Goal: Task Accomplishment & Management: Use online tool/utility

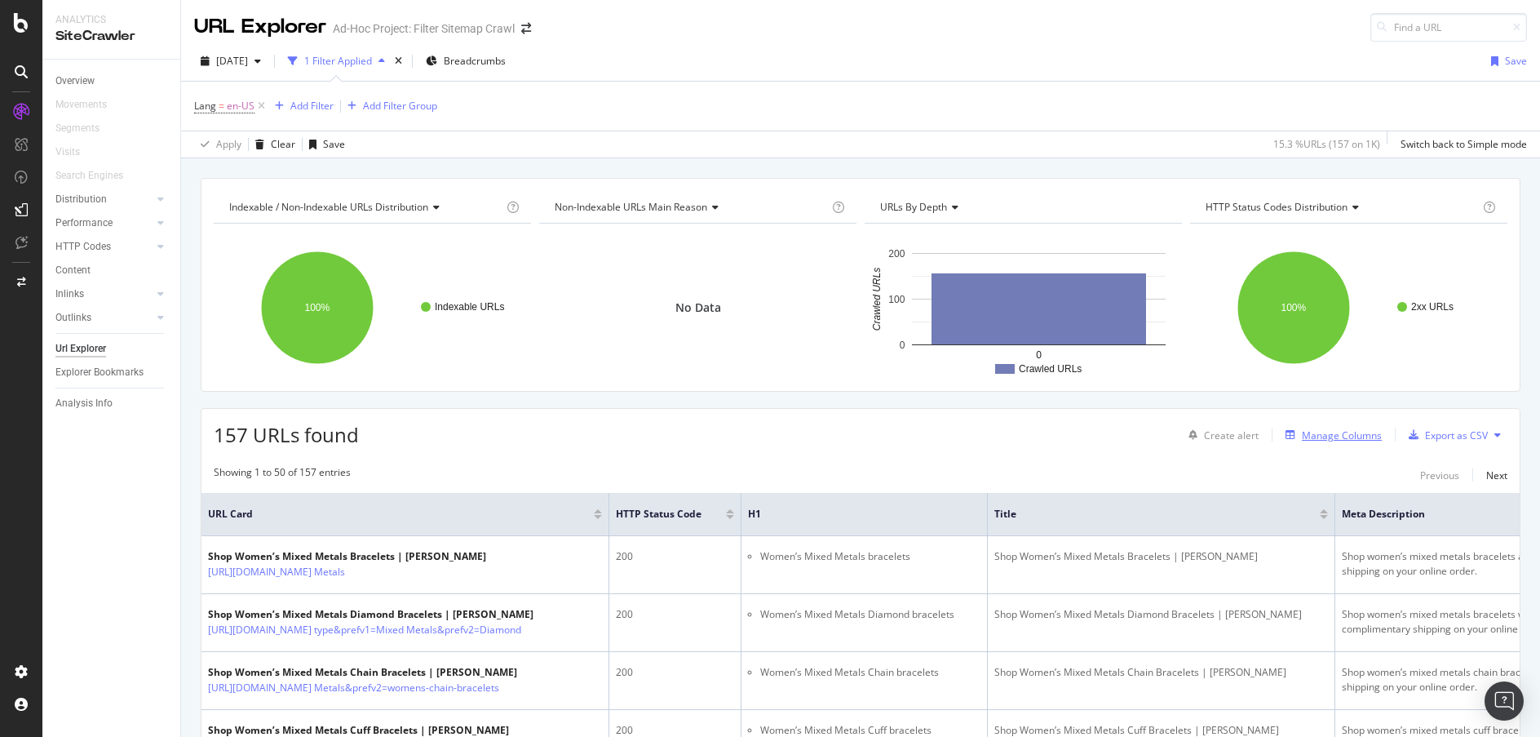
click at [1289, 431] on div "button" at bounding box center [1290, 435] width 23 height 10
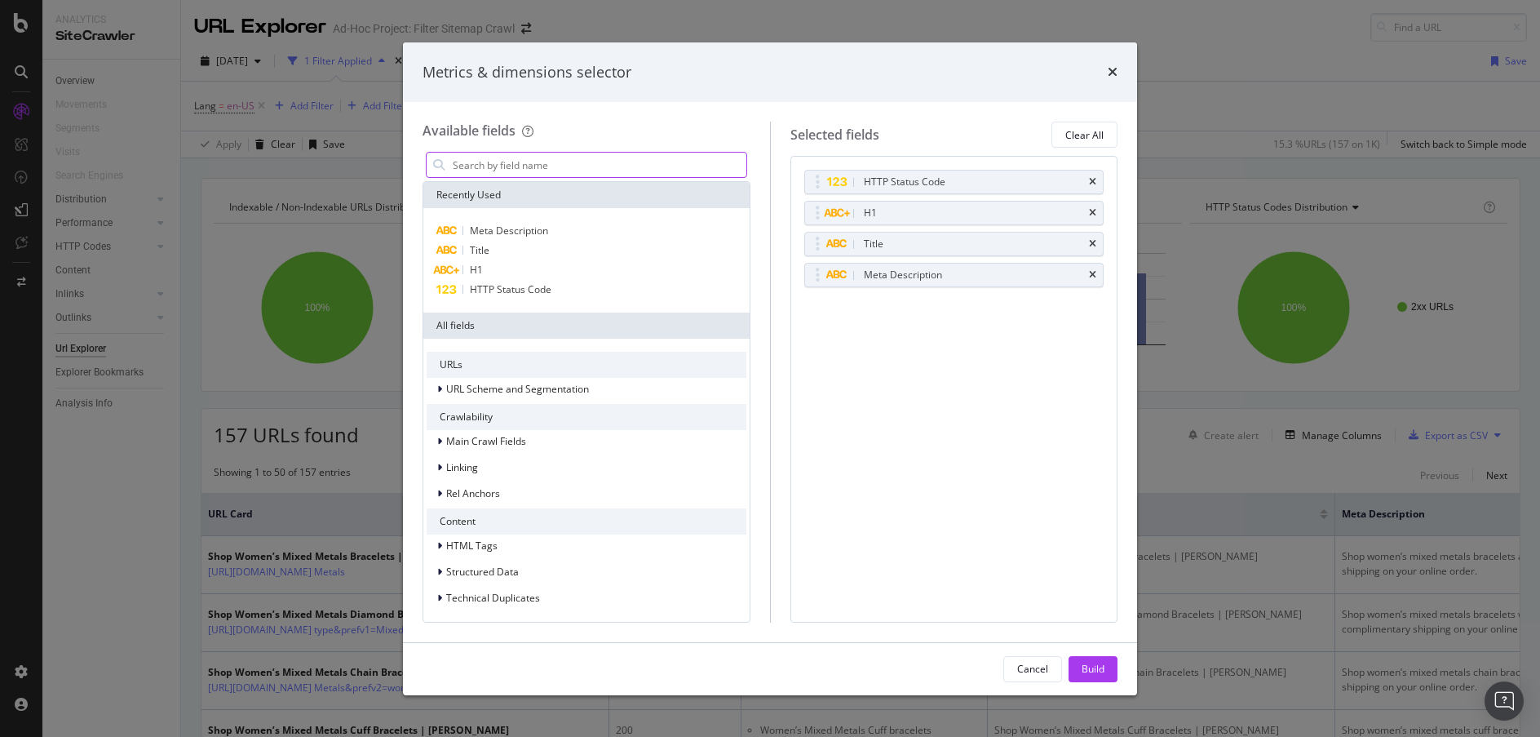
click at [542, 169] on input "modal" at bounding box center [598, 165] width 295 height 24
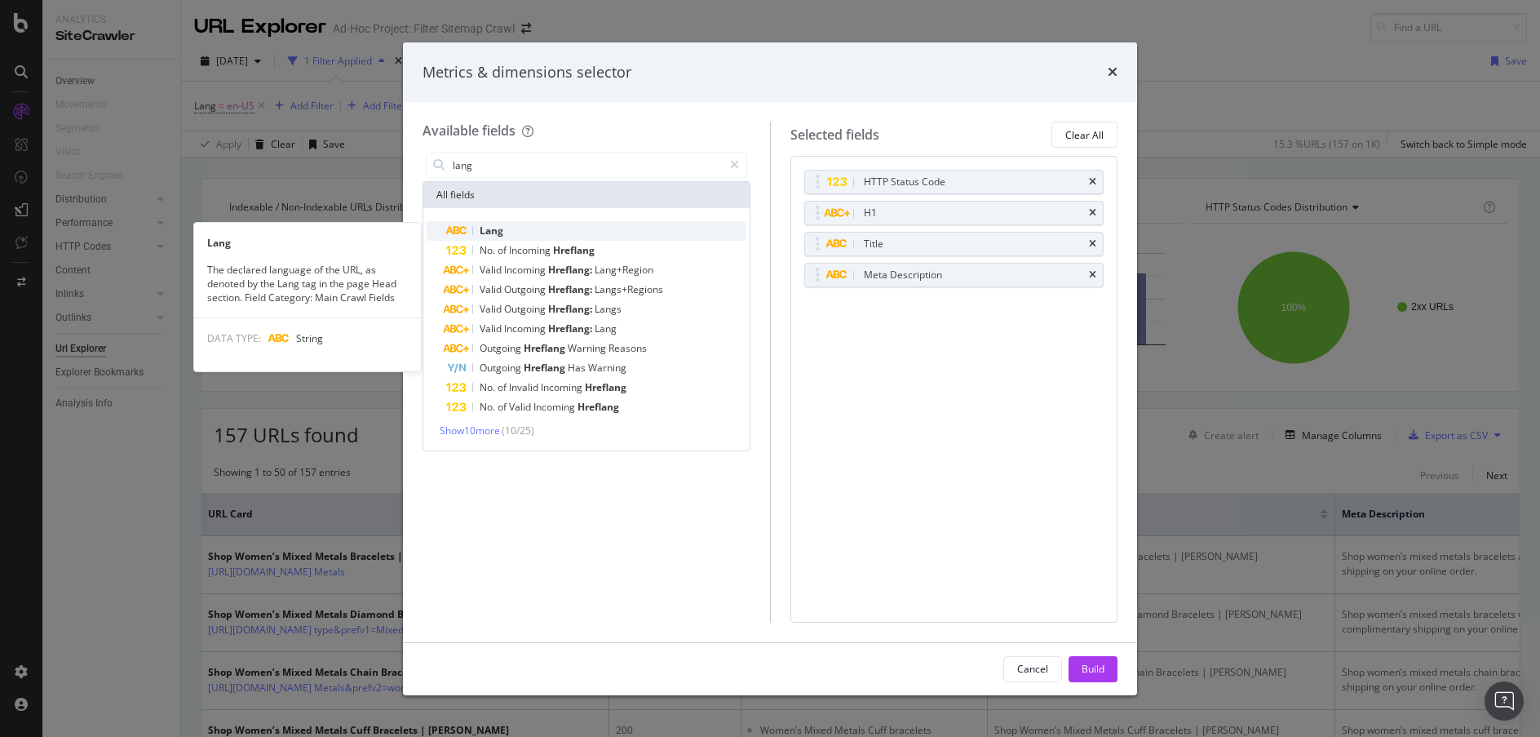
type input "lang"
click at [552, 227] on div "Lang" at bounding box center [596, 231] width 300 height 20
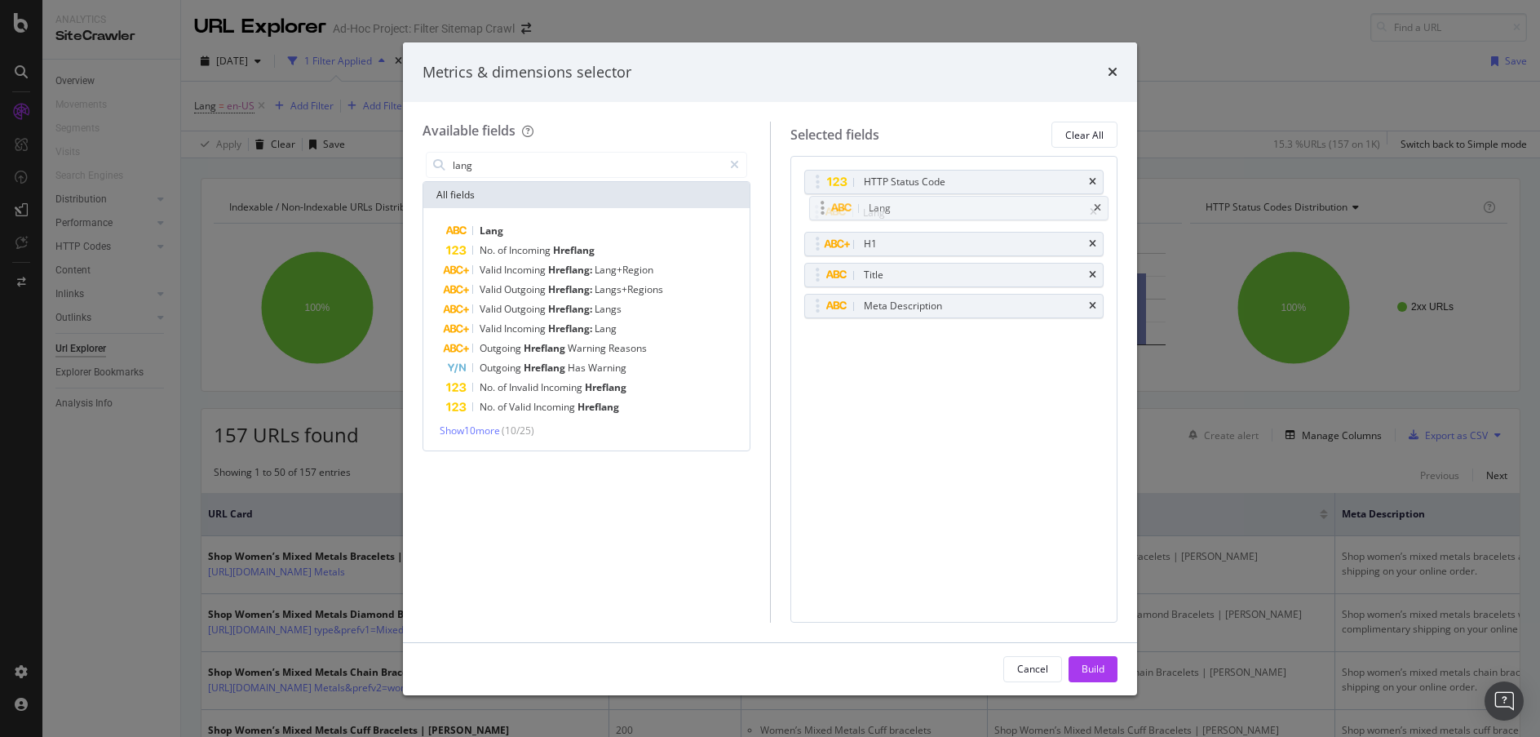
drag, startPoint x: 973, startPoint y: 303, endPoint x: 978, endPoint y: 206, distance: 98.0
click at [978, 206] on body "Analytics SiteCrawler Overview Movements Segments Visits Search Engines Distrib…" at bounding box center [770, 368] width 1540 height 737
click at [1096, 181] on icon "times" at bounding box center [1092, 182] width 7 height 10
click at [1105, 672] on button "Build" at bounding box center [1093, 669] width 49 height 26
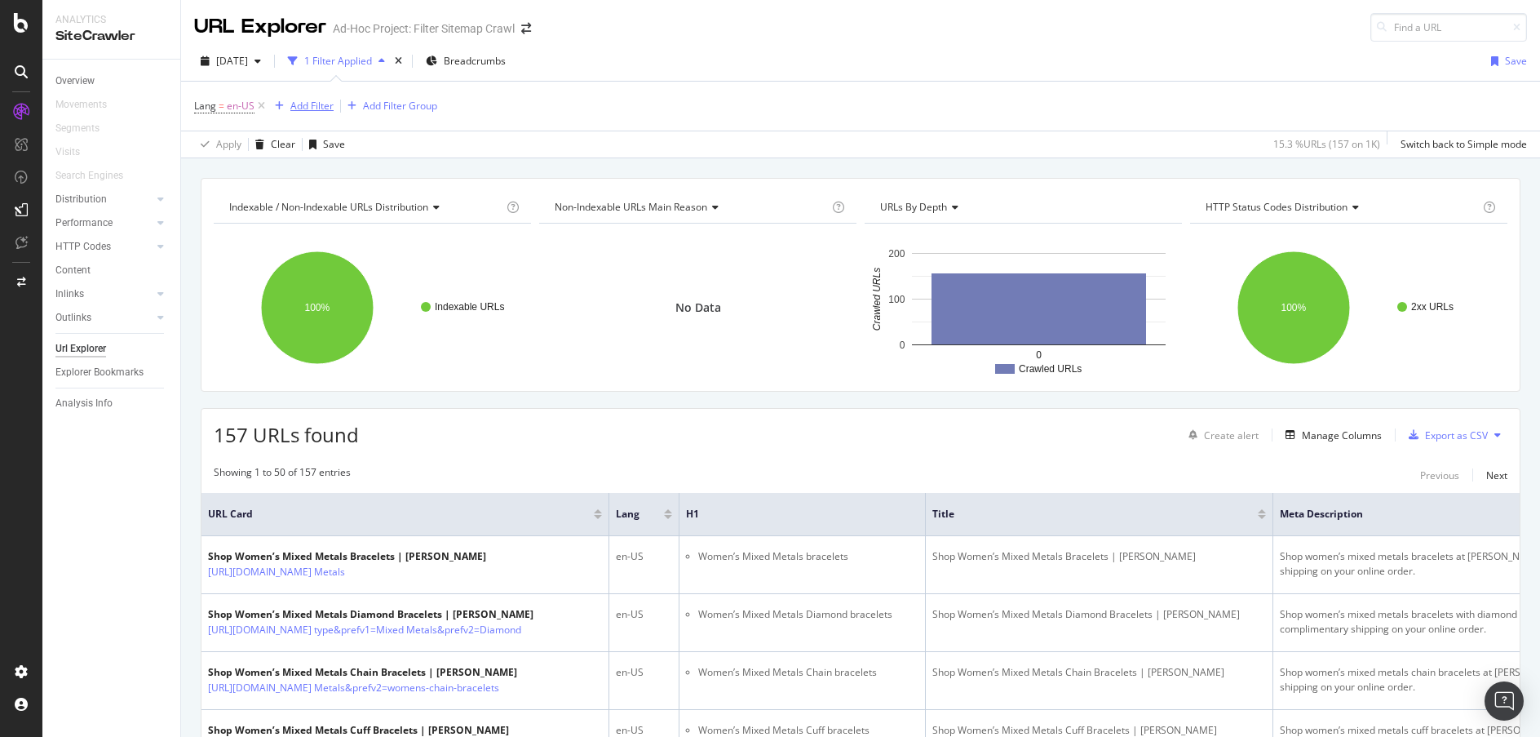
click at [317, 104] on div "Add Filter" at bounding box center [311, 106] width 43 height 14
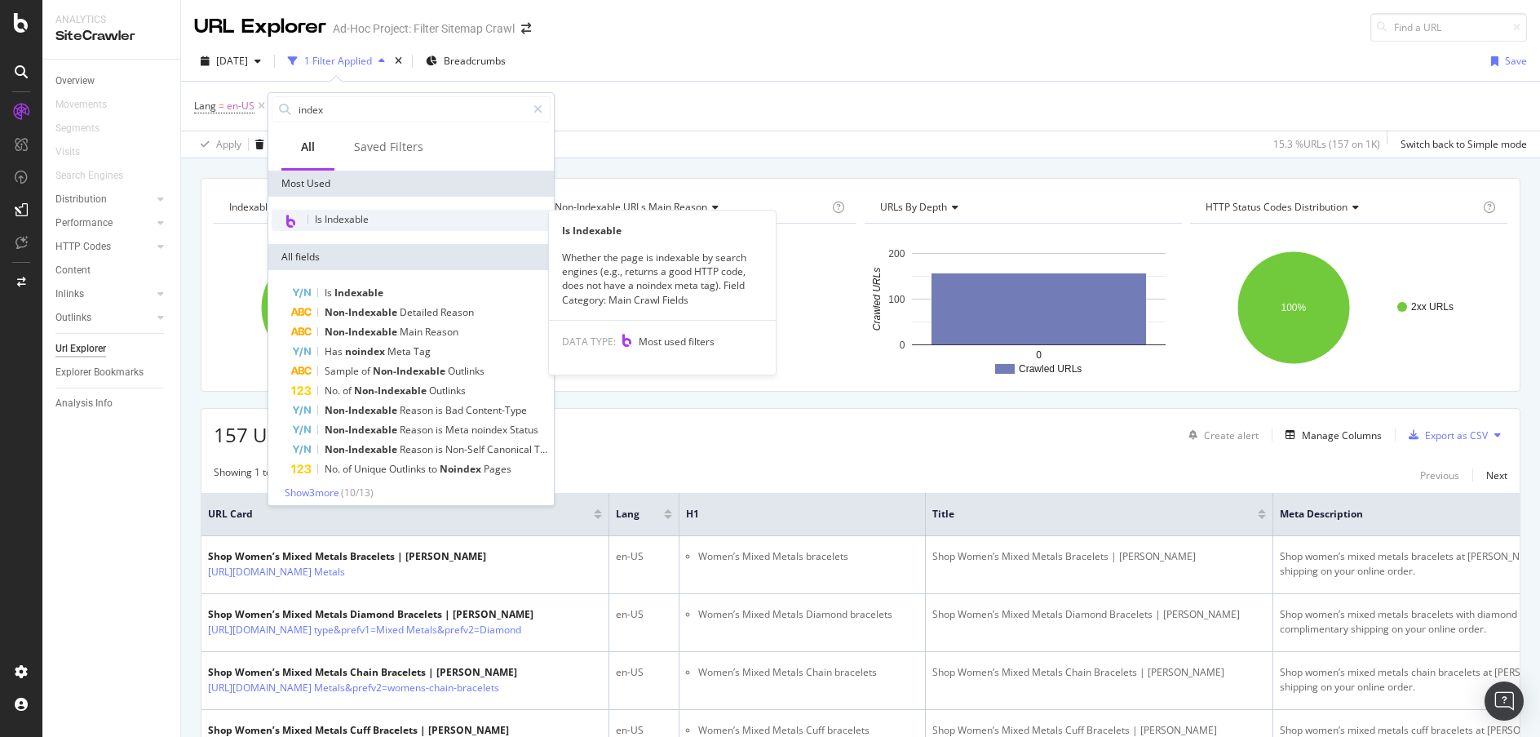
type input "index"
click at [356, 212] on span "Is Indexable" at bounding box center [342, 219] width 54 height 14
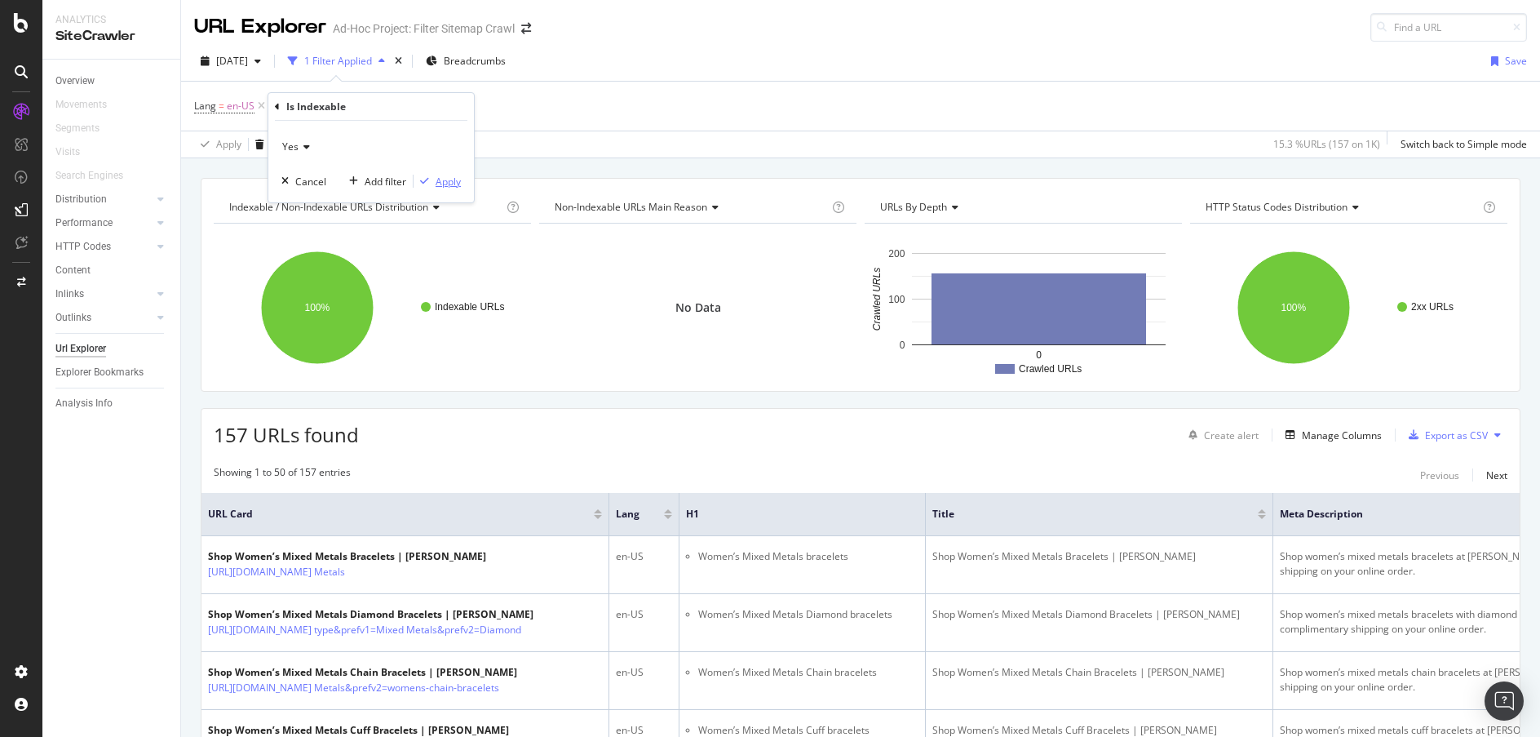
click at [451, 189] on button "Apply" at bounding box center [437, 181] width 47 height 16
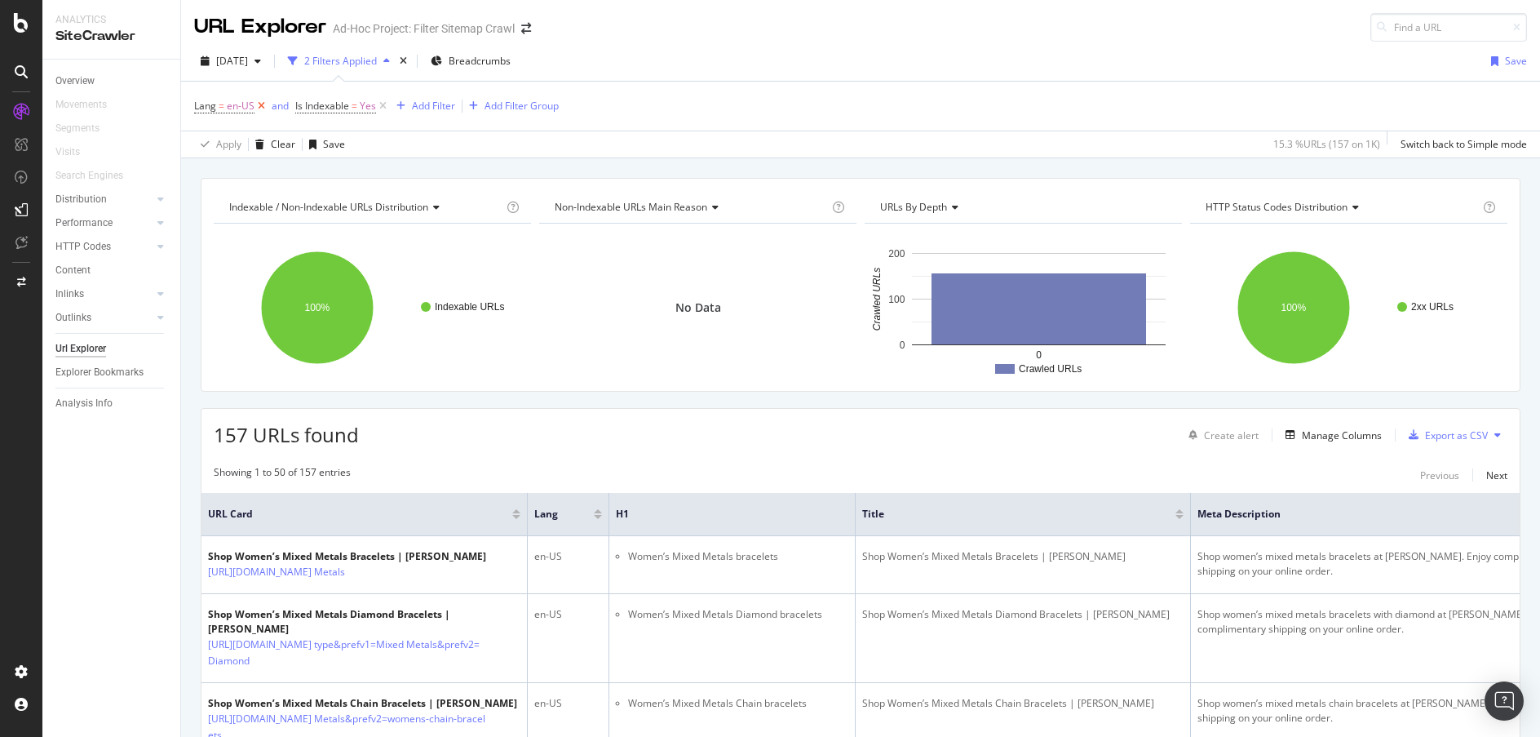
click at [260, 99] on icon at bounding box center [262, 106] width 14 height 16
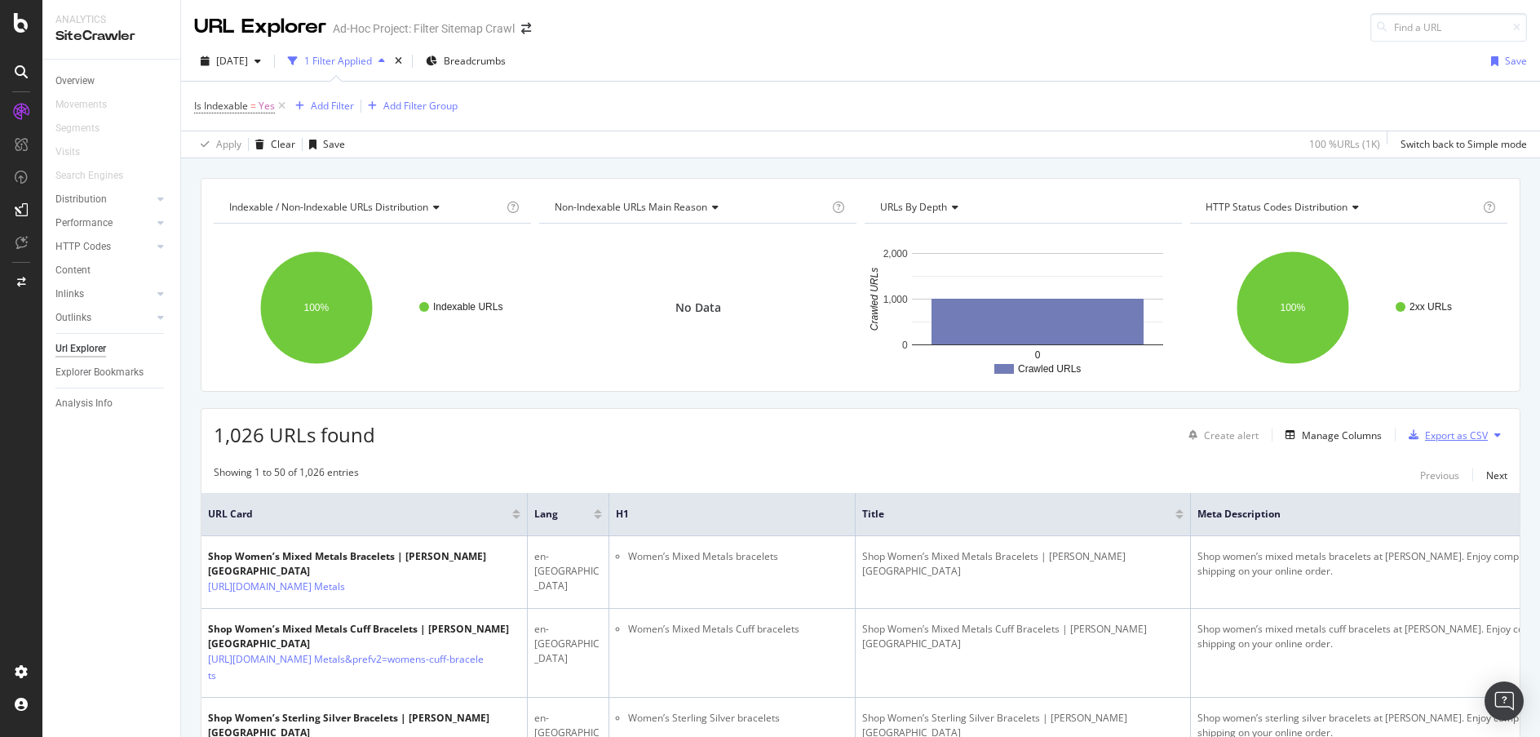
click at [1446, 435] on div "Export as CSV" at bounding box center [1456, 435] width 63 height 14
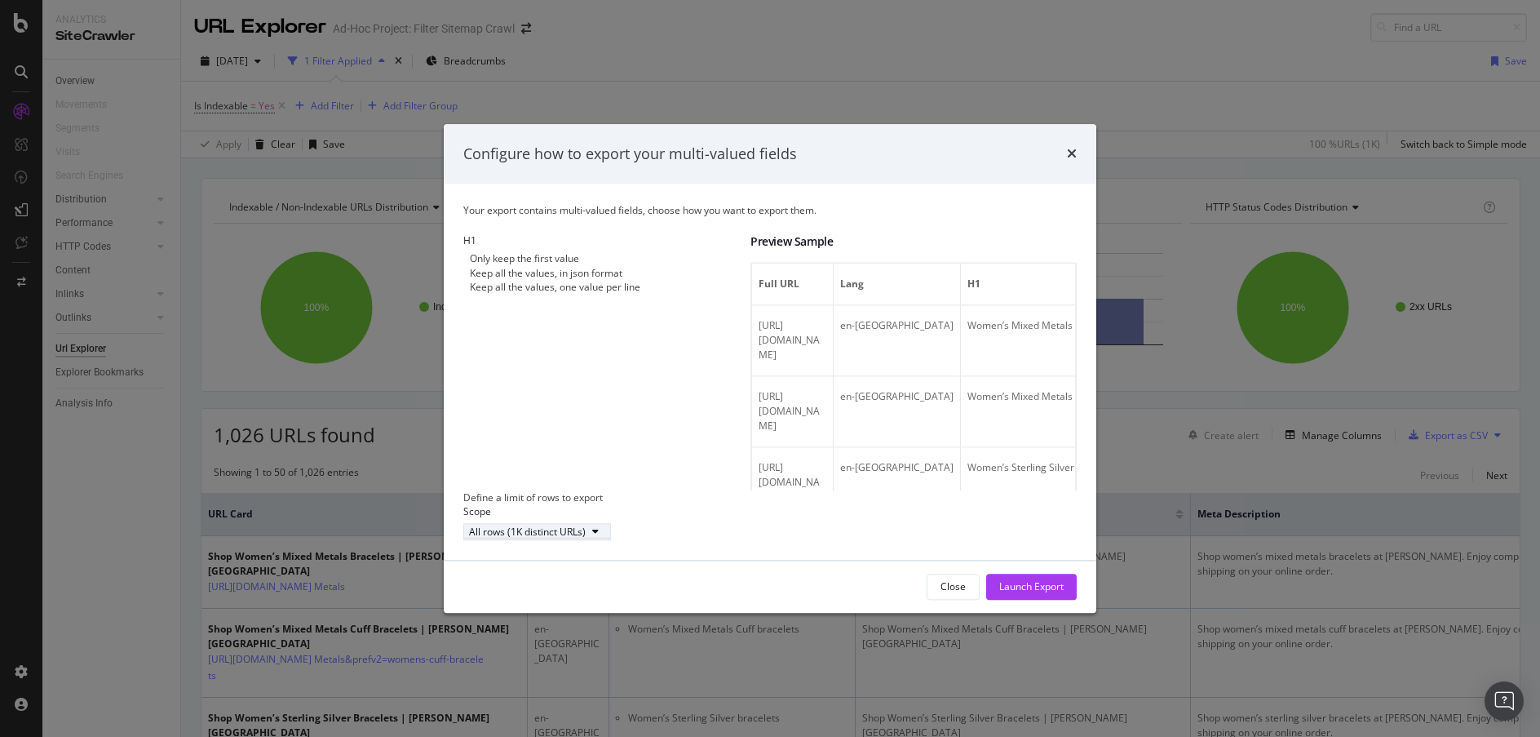
click at [553, 538] on div "All rows (1K distinct URLs)" at bounding box center [537, 532] width 136 height 14
click at [725, 525] on div "All rows (1K distinct URLs)" at bounding box center [769, 531] width 613 height 17
click at [1015, 594] on div "Launch Export" at bounding box center [1031, 587] width 64 height 14
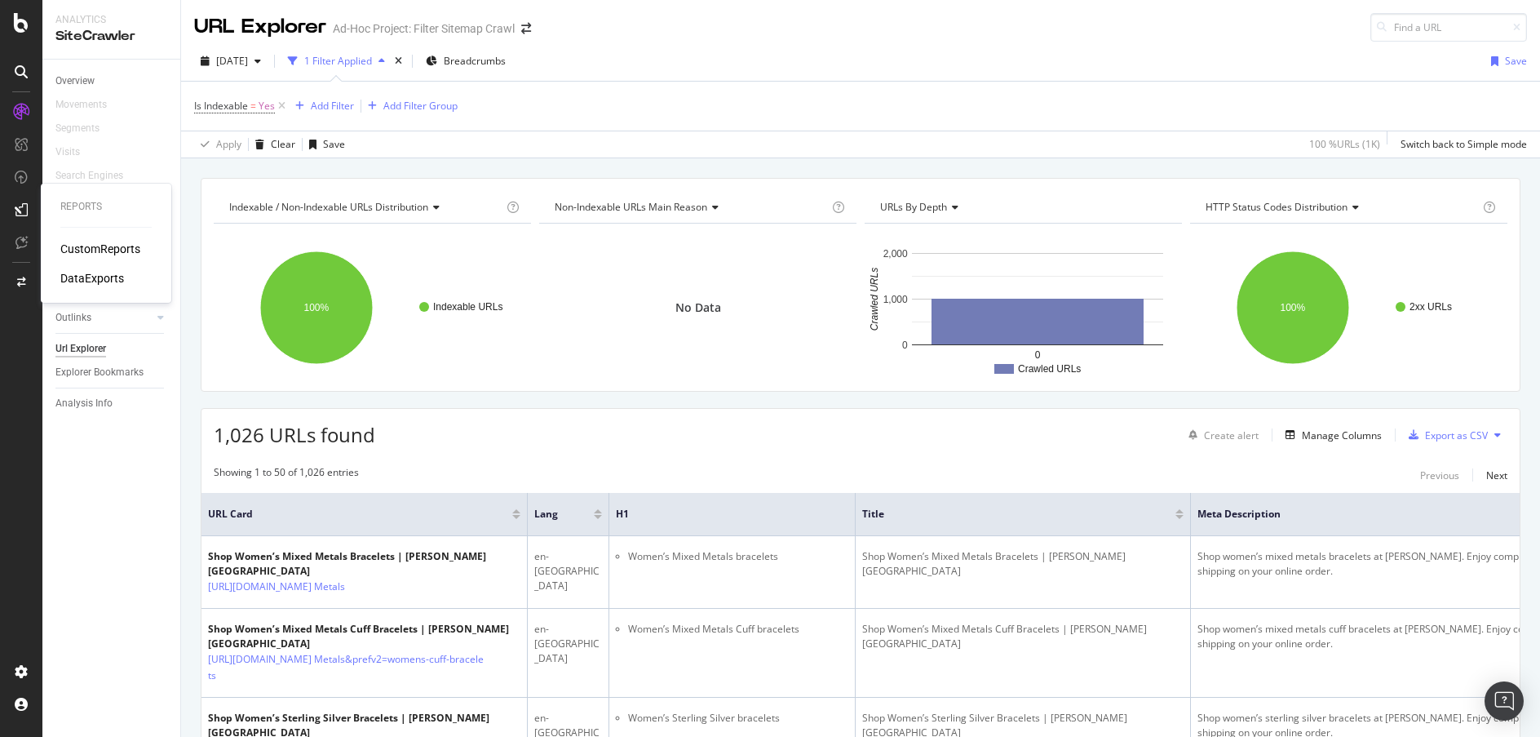
click at [111, 281] on div "DataExports" at bounding box center [92, 278] width 64 height 16
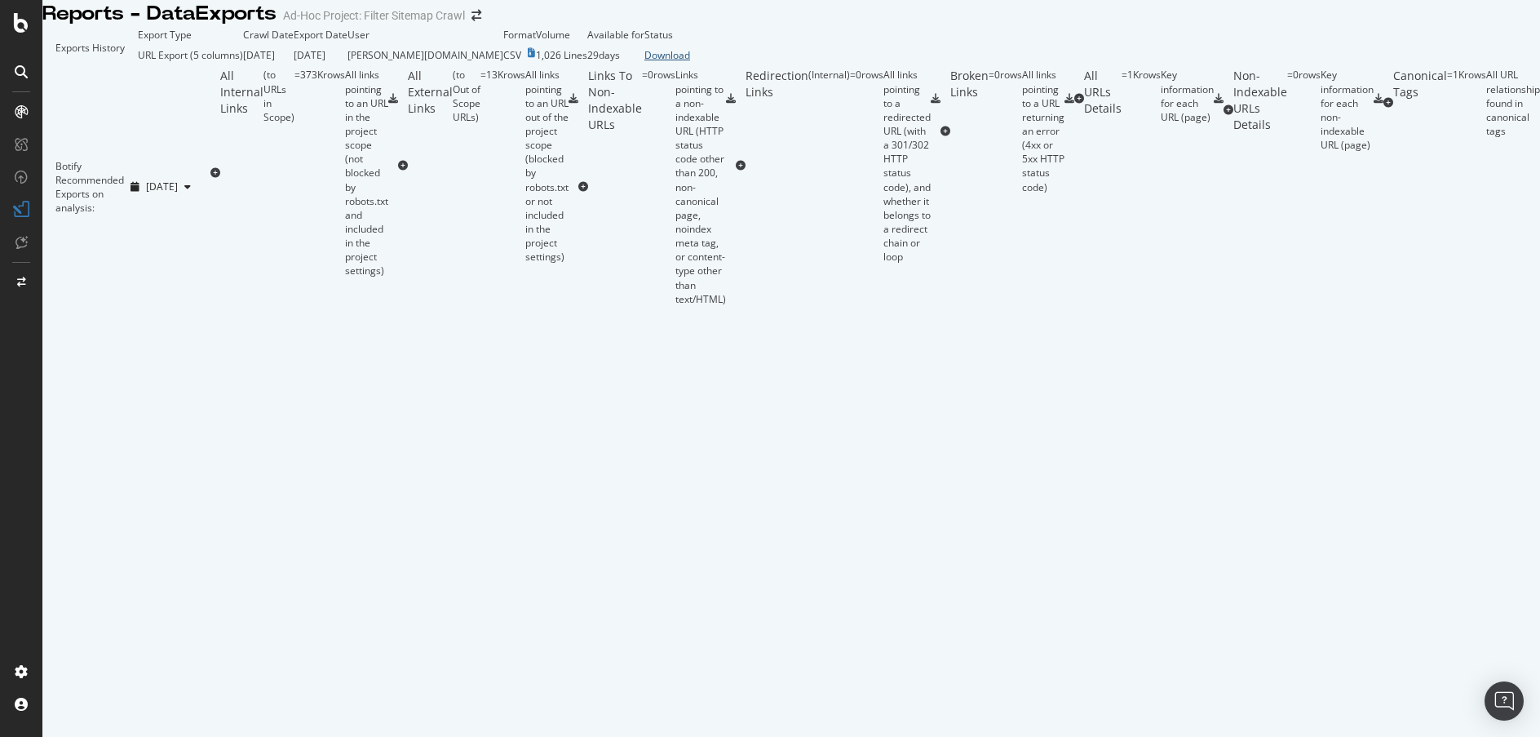
click at [690, 62] on div "Download" at bounding box center [667, 55] width 46 height 14
